Goal: Information Seeking & Learning: Learn about a topic

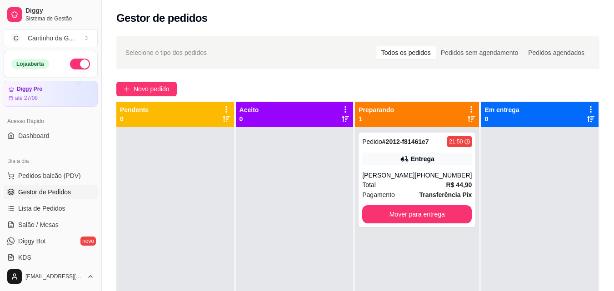
click at [73, 63] on button "button" at bounding box center [80, 64] width 20 height 11
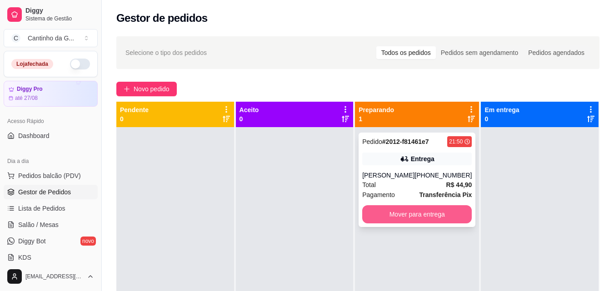
click at [431, 217] on button "Mover para entrega" at bounding box center [417, 214] width 110 height 18
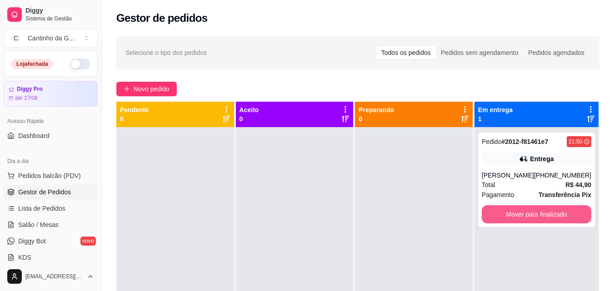
click at [554, 215] on button "Mover para finalizado" at bounding box center [537, 214] width 110 height 18
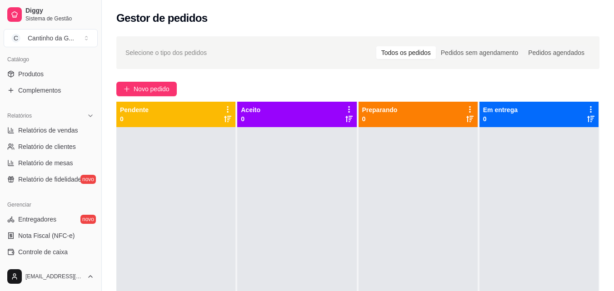
scroll to position [227, 0]
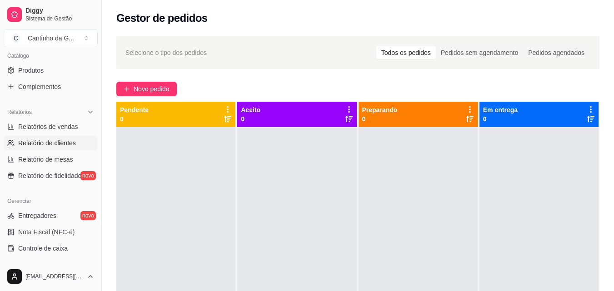
click at [69, 138] on link "Relatório de clientes" at bounding box center [51, 143] width 94 height 15
select select "30"
select select "HIGHEST_TOTAL_SPENT_WITH_ORDERS"
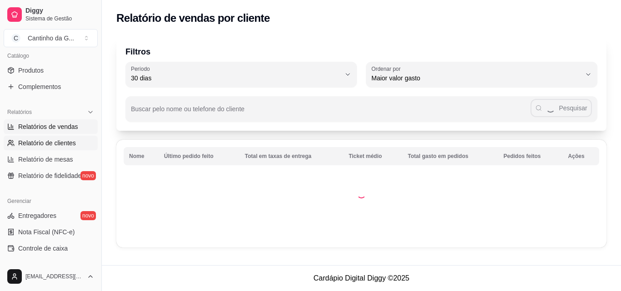
click at [72, 124] on span "Relatórios de vendas" at bounding box center [48, 126] width 60 height 9
select select "ALL"
select select "0"
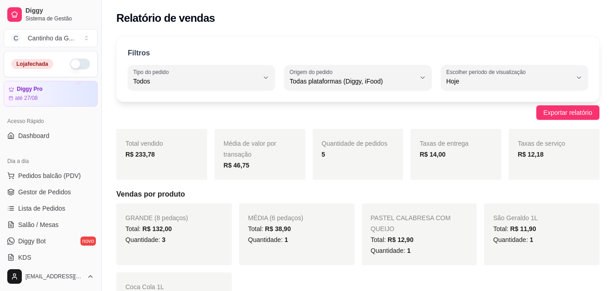
click at [75, 63] on button "button" at bounding box center [80, 64] width 20 height 11
